Goal: Transaction & Acquisition: Purchase product/service

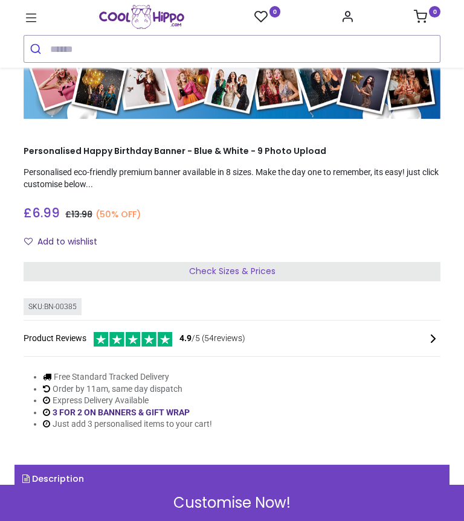
scroll to position [106, 0]
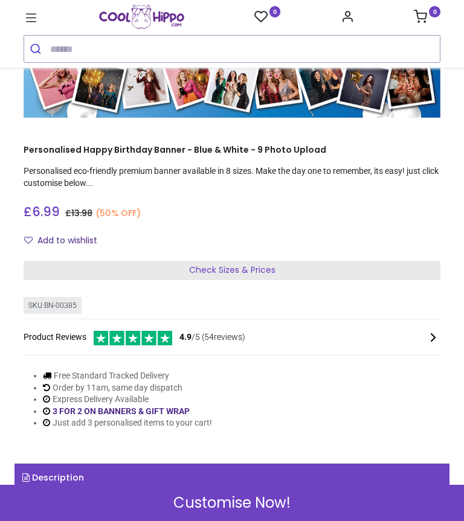
click at [353, 270] on div "Check Sizes & Prices" at bounding box center [232, 270] width 417 height 19
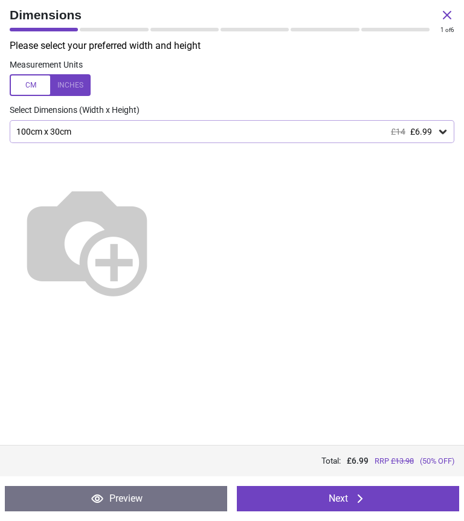
click at [441, 132] on icon at bounding box center [442, 132] width 7 height 4
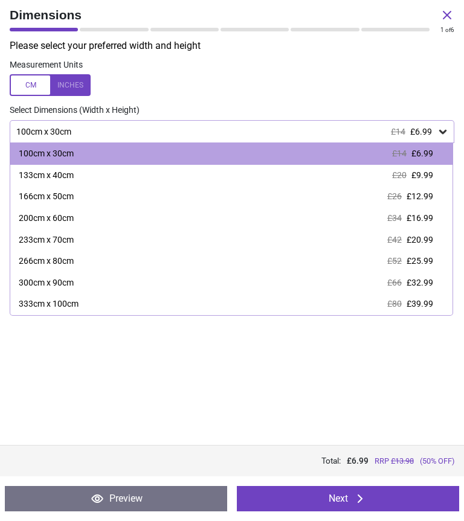
click at [432, 197] on span "£12.99" at bounding box center [419, 196] width 27 height 10
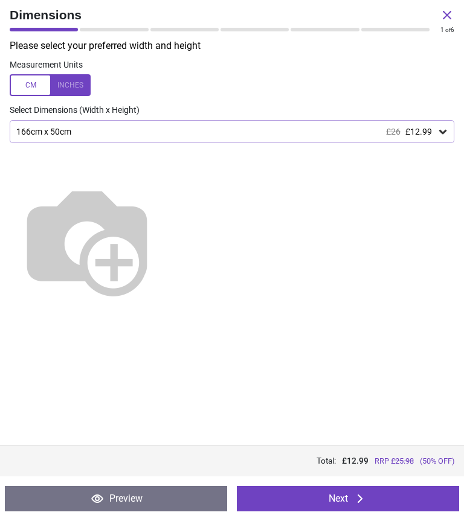
click at [439, 132] on icon at bounding box center [442, 132] width 12 height 12
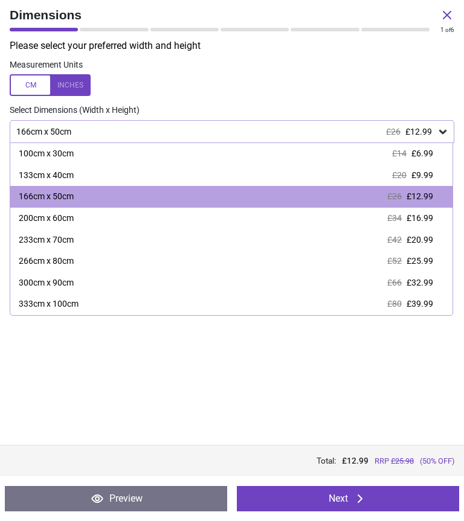
click at [430, 176] on span "£9.99" at bounding box center [422, 175] width 22 height 10
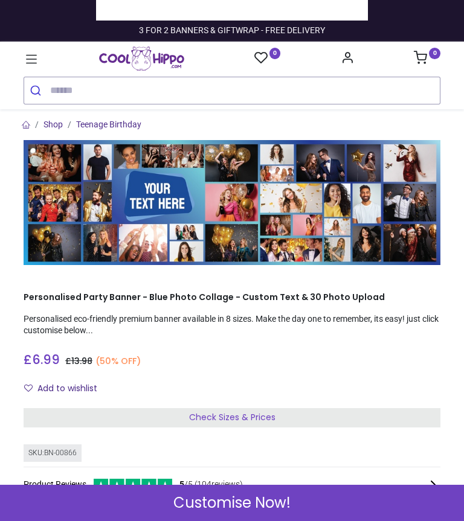
click at [411, 411] on div "Check Sizes & Prices" at bounding box center [232, 417] width 417 height 19
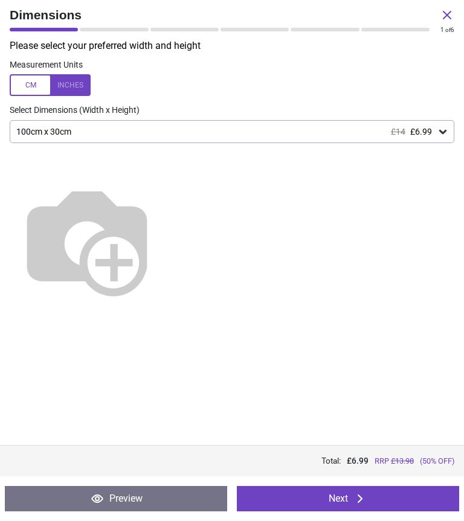
click at [435, 129] on div "100cm x 30cm £14 £6.99" at bounding box center [225, 132] width 421 height 10
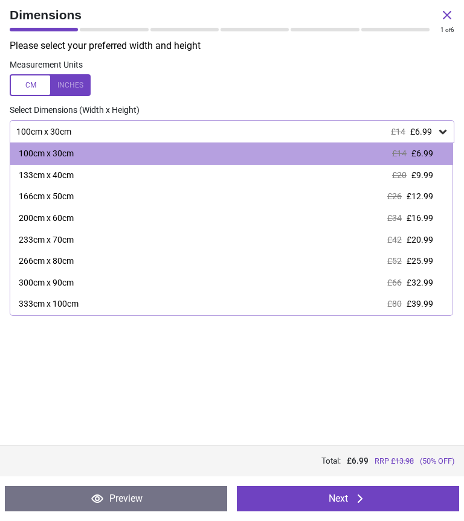
click at [426, 178] on span "£9.99" at bounding box center [422, 175] width 22 height 10
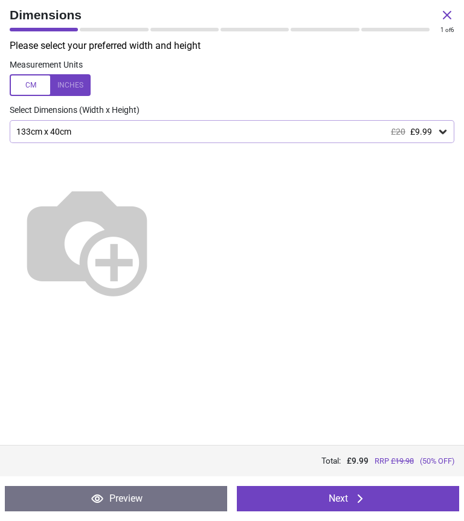
click at [347, 503] on button "Next" at bounding box center [348, 498] width 222 height 25
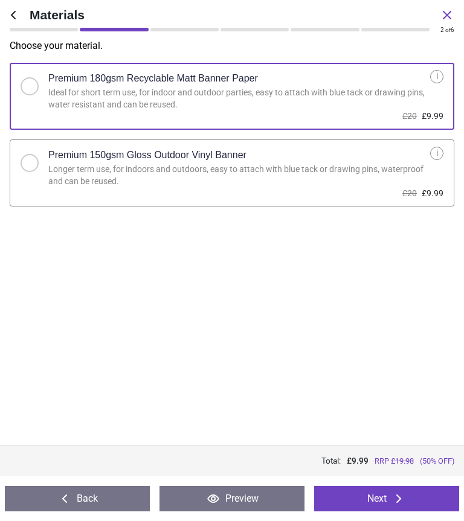
click at [378, 500] on button "Next" at bounding box center [386, 498] width 145 height 25
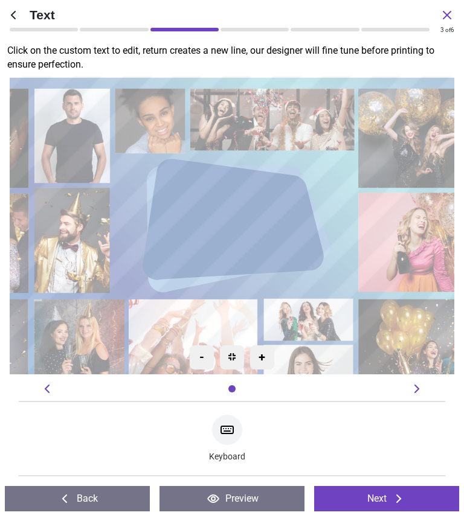
click at [243, 200] on div at bounding box center [231, 226] width 159 height 104
click at [235, 428] on div at bounding box center [227, 430] width 30 height 30
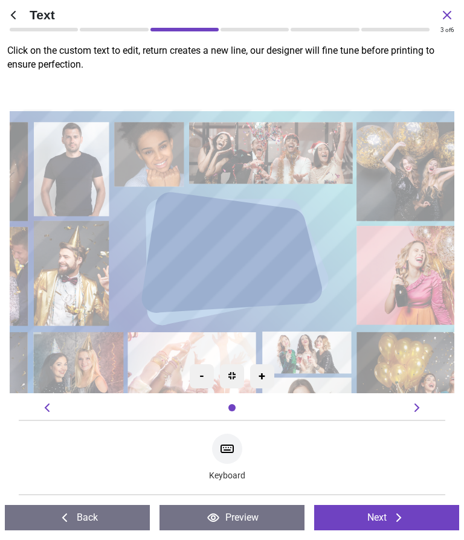
type textarea "**********"
click at [54, 30] on div at bounding box center [44, 30] width 68 height 4
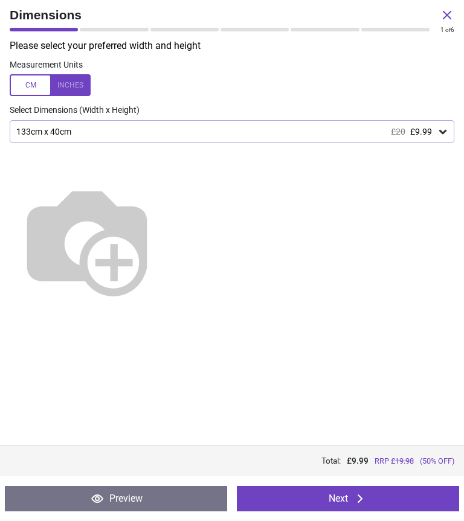
click at [363, 496] on icon at bounding box center [360, 498] width 14 height 14
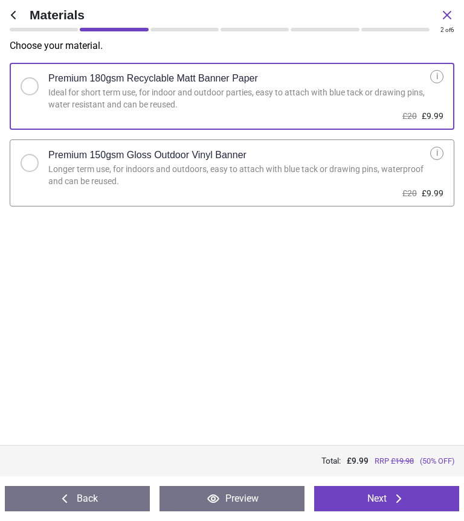
click at [383, 491] on button "Next" at bounding box center [386, 498] width 145 height 25
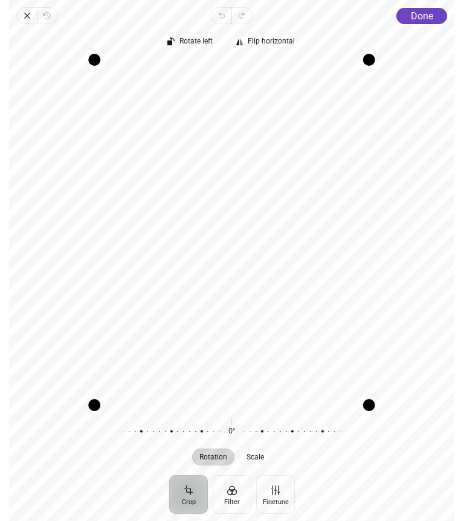
scroll to position [0, 427]
click at [31, 17] on icon "button" at bounding box center [27, 16] width 10 height 10
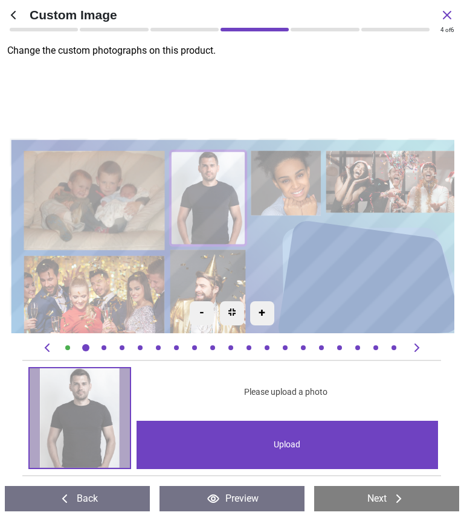
click at [329, 435] on div "Upload" at bounding box center [286, 445] width 301 height 48
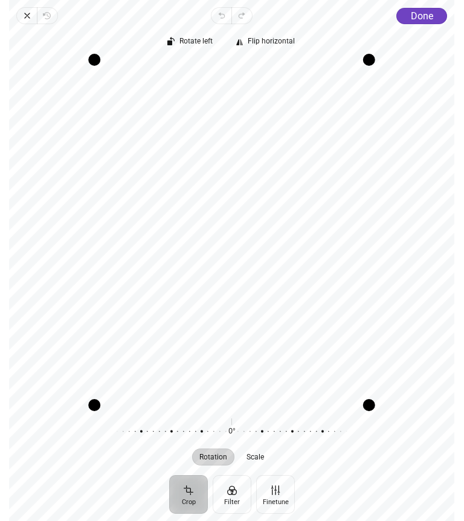
click at [423, 24] on div "Rotate left Flip horizontal Recenter Rotation Scale 0° Reset" at bounding box center [231, 249] width 445 height 451
click at [424, 21] on span "Done" at bounding box center [422, 15] width 22 height 11
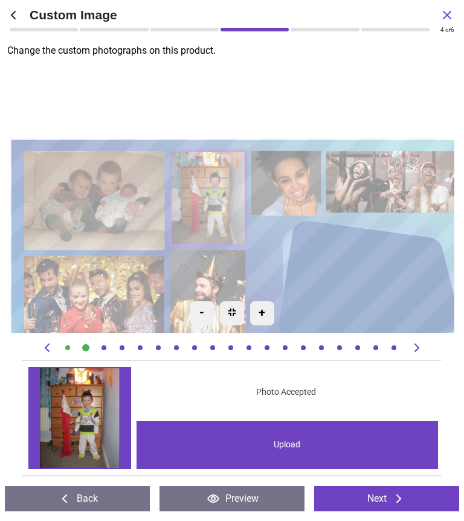
click at [100, 289] on image at bounding box center [94, 306] width 141 height 100
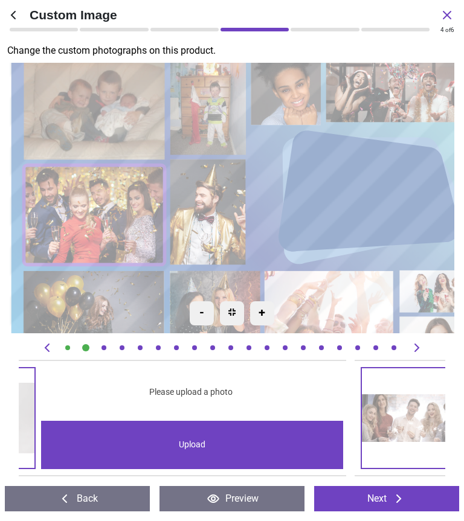
scroll to position [0, 4265]
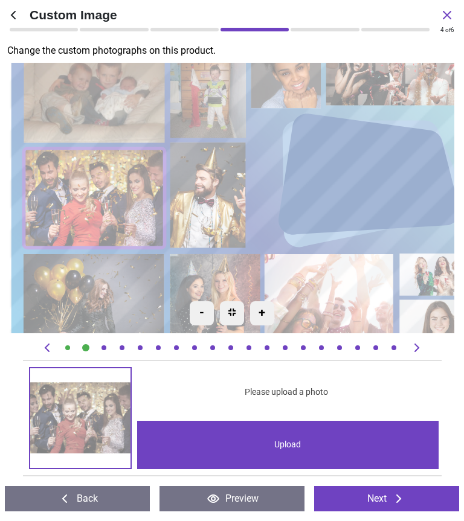
click at [286, 449] on div "Upload" at bounding box center [287, 445] width 301 height 48
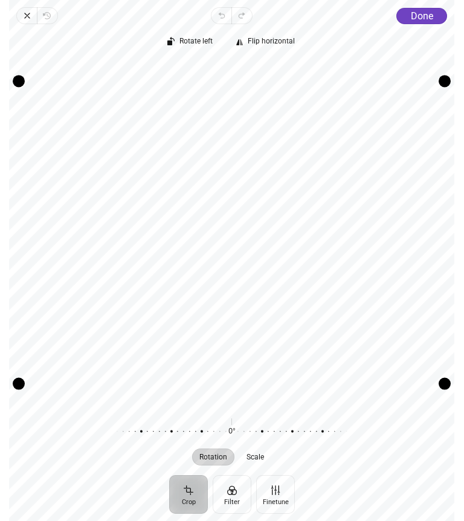
click at [424, 29] on div "Rotate left Flip horizontal" at bounding box center [231, 42] width 445 height 27
click at [431, 24] on button "Done" at bounding box center [422, 16] width 51 height 16
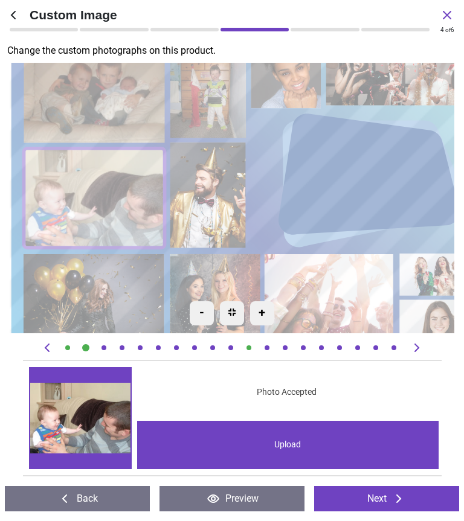
click at [102, 284] on image at bounding box center [94, 304] width 141 height 100
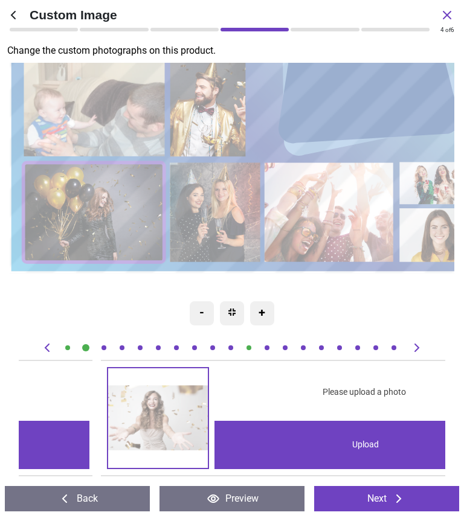
scroll to position [0, 8531]
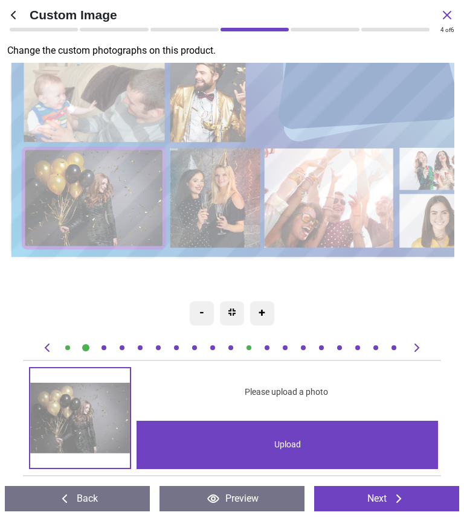
click at [283, 444] on div "Upload" at bounding box center [286, 445] width 301 height 48
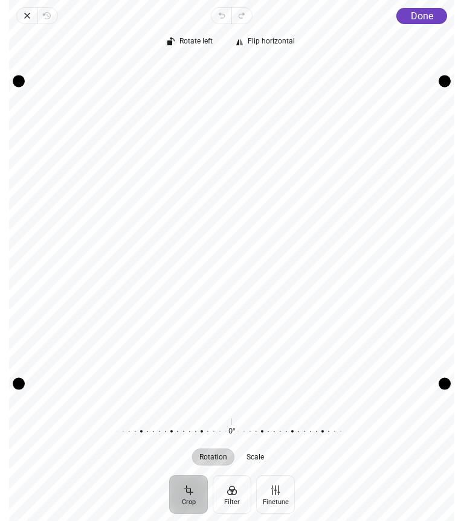
click at [425, 21] on span "Done" at bounding box center [422, 15] width 22 height 11
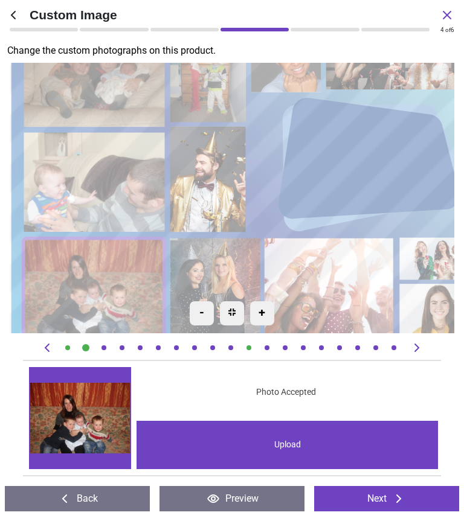
click at [211, 170] on image at bounding box center [207, 180] width 75 height 106
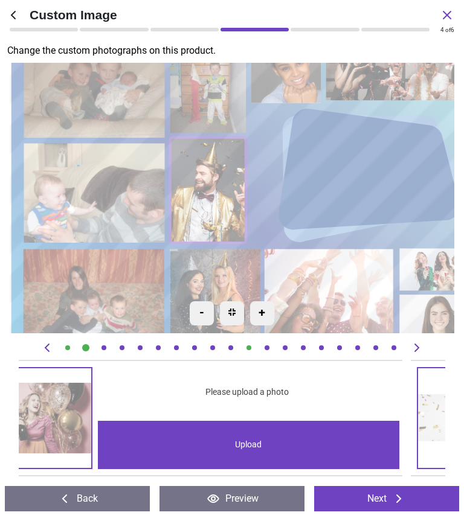
scroll to position [0, 4692]
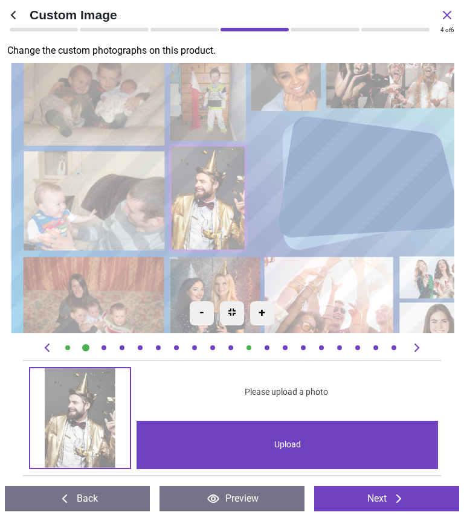
click at [325, 444] on div "Upload" at bounding box center [286, 445] width 301 height 48
